Goal: Feedback & Contribution: Contribute content

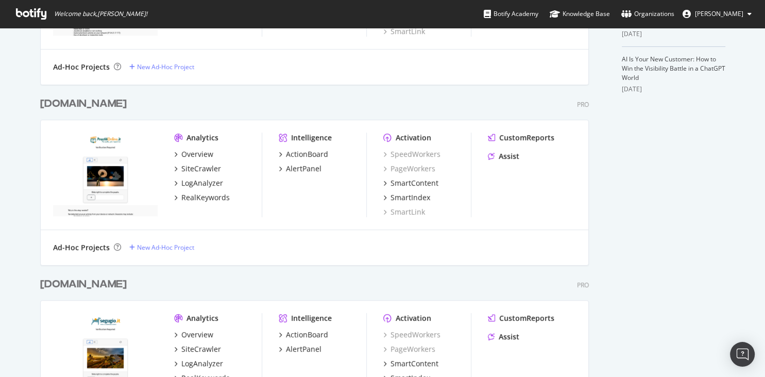
scroll to position [357, 0]
click at [196, 201] on div "RealKeywords" at bounding box center [205, 197] width 48 height 10
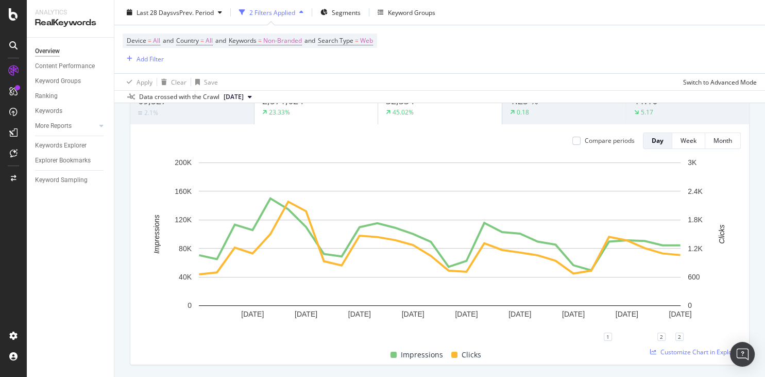
scroll to position [96, 0]
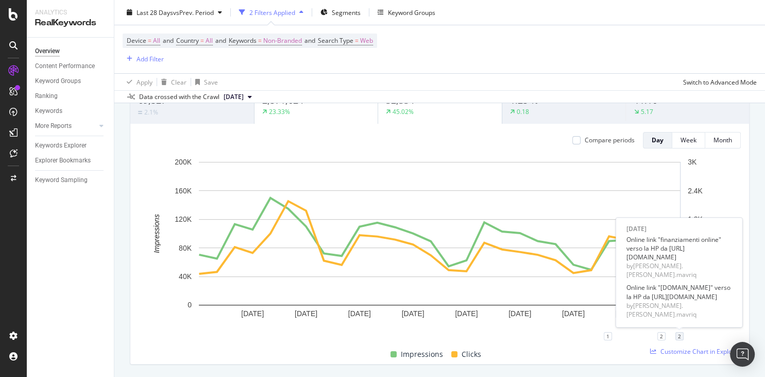
click at [681, 336] on div "2" at bounding box center [680, 336] width 8 height 8
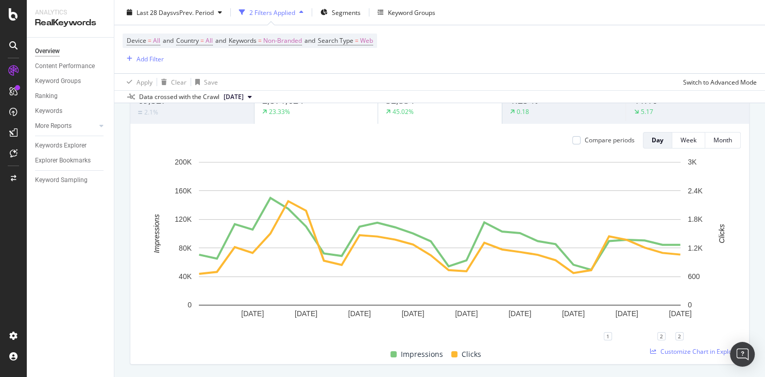
click at [622, 342] on div "1 2 2" at bounding box center [440, 340] width 603 height 8
click at [644, 337] on icon "plus" at bounding box center [644, 336] width 6 height 6
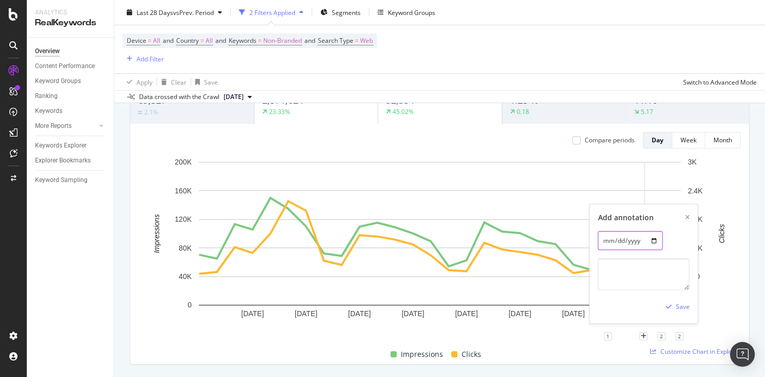
click at [648, 241] on input "[DATE]" at bounding box center [630, 240] width 65 height 19
type input "[DATE]"
click at [620, 272] on textarea at bounding box center [644, 274] width 92 height 32
click at [657, 270] on textarea "Online" at bounding box center [644, 274] width 92 height 32
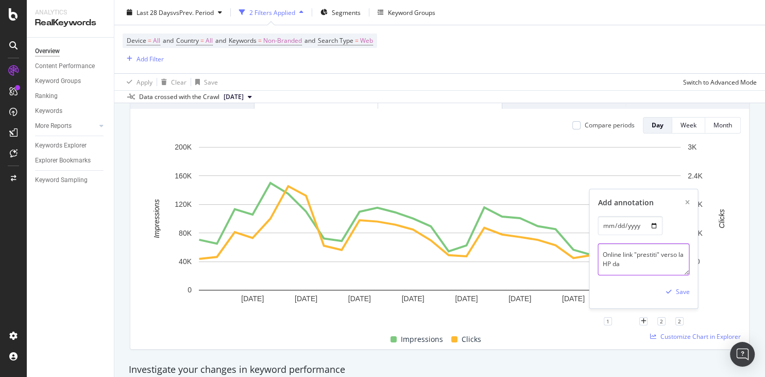
scroll to position [112, 0]
click at [638, 268] on textarea "Online link "prestiti" verso la HP da" at bounding box center [644, 259] width 92 height 32
paste textarea "[URL][DOMAIN_NAME]"
type textarea "Online link "prestiti" verso la HP da [URL][DOMAIN_NAME]"
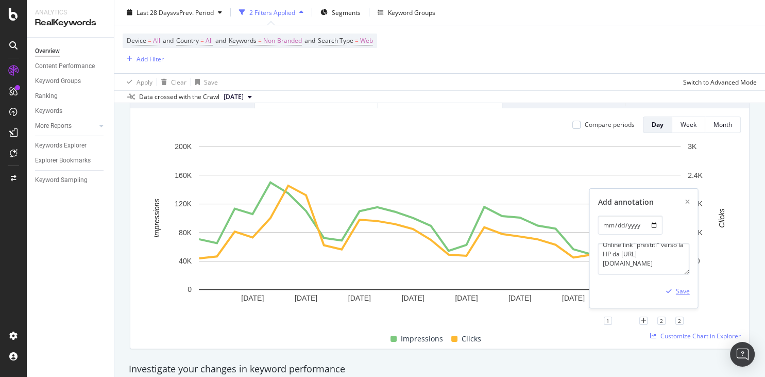
click at [686, 290] on div "Save" at bounding box center [683, 291] width 14 height 9
